Goal: Task Accomplishment & Management: Complete application form

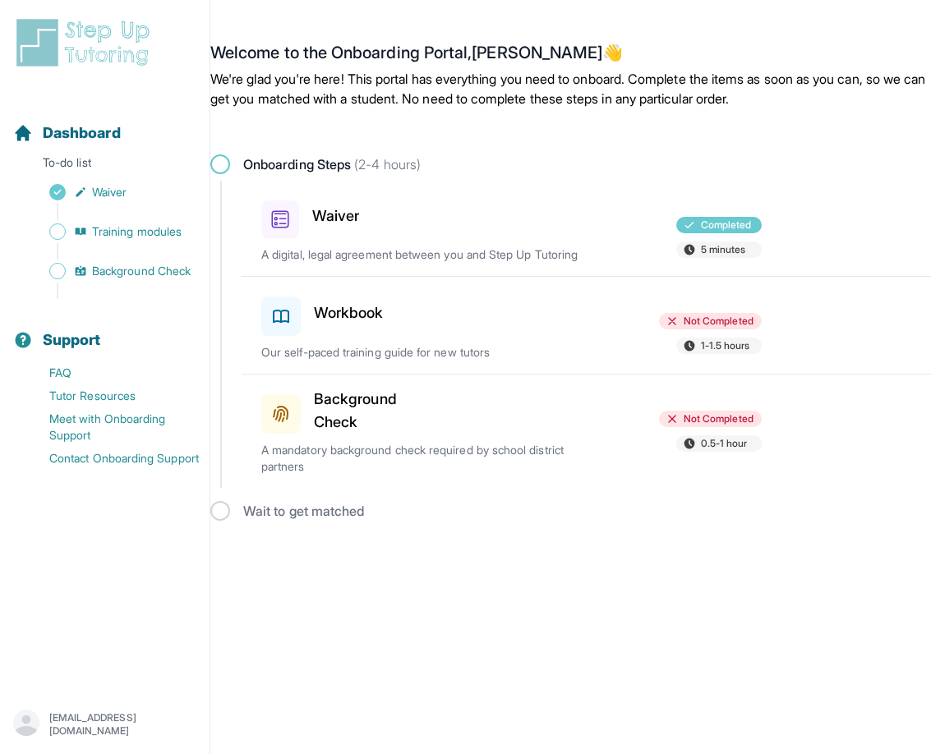
click at [496, 345] on div "Workbook Not Completed 1-1.5 hours Our self-paced training guide for new tutors" at bounding box center [596, 325] width 670 height 97
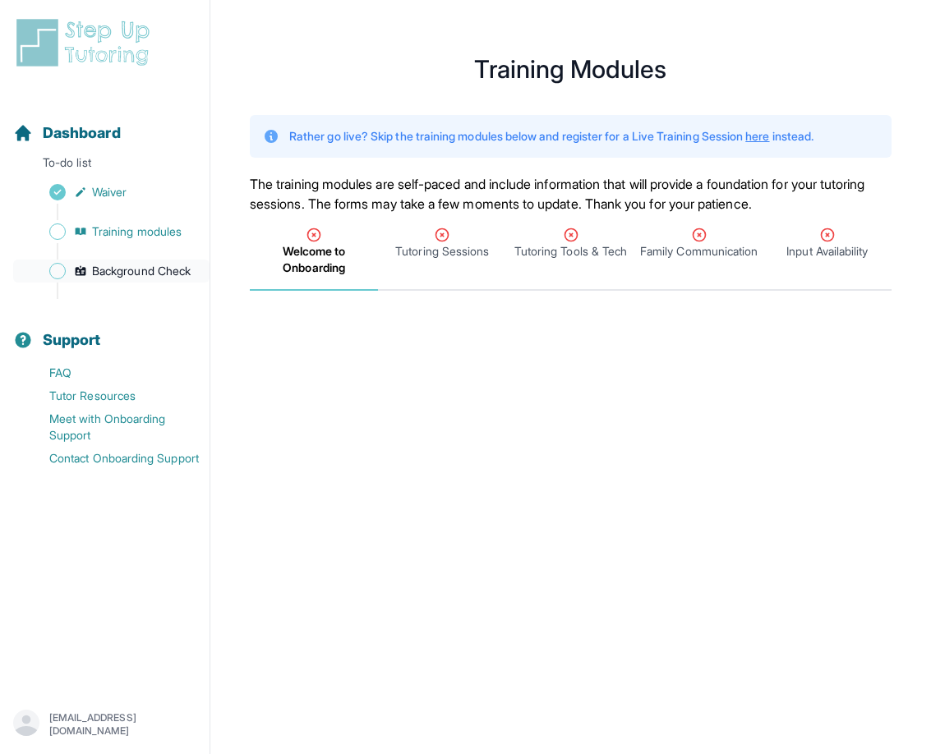
click at [99, 268] on span "Background Check" at bounding box center [141, 271] width 99 height 16
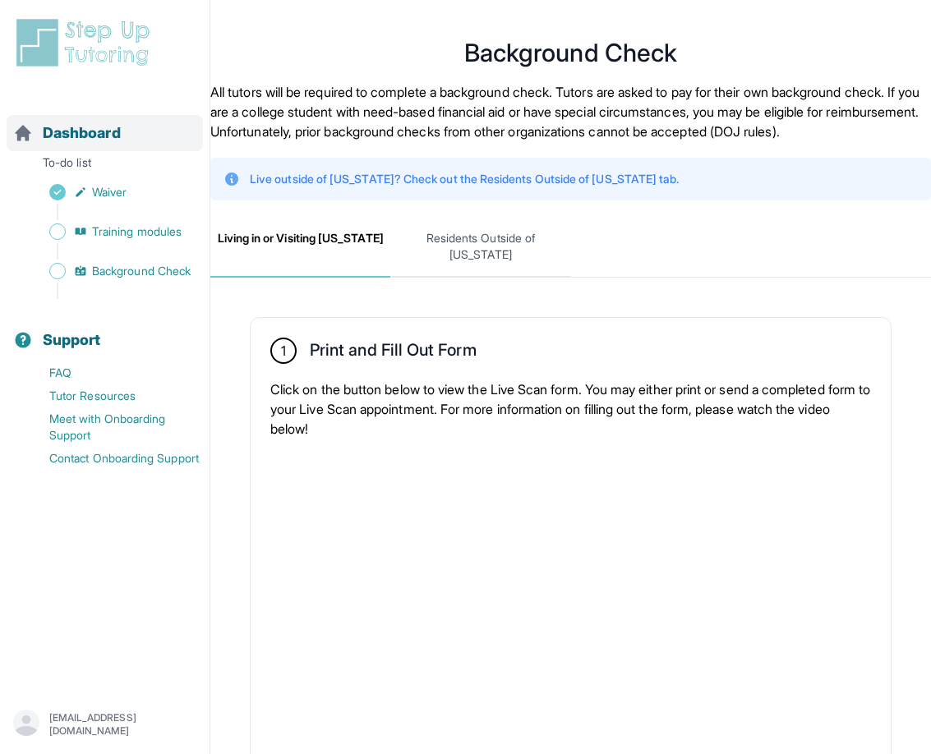
click at [89, 123] on span "Dashboard" at bounding box center [82, 133] width 78 height 23
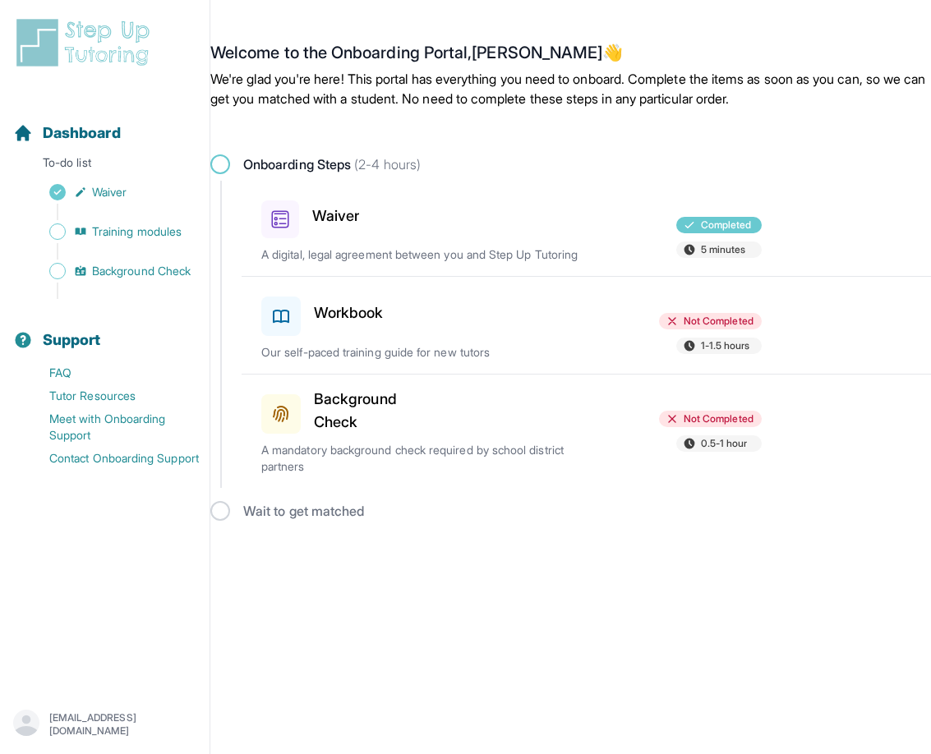
click at [355, 423] on h3 "Background Check" at bounding box center [368, 411] width 108 height 46
